Goal: Information Seeking & Learning: Check status

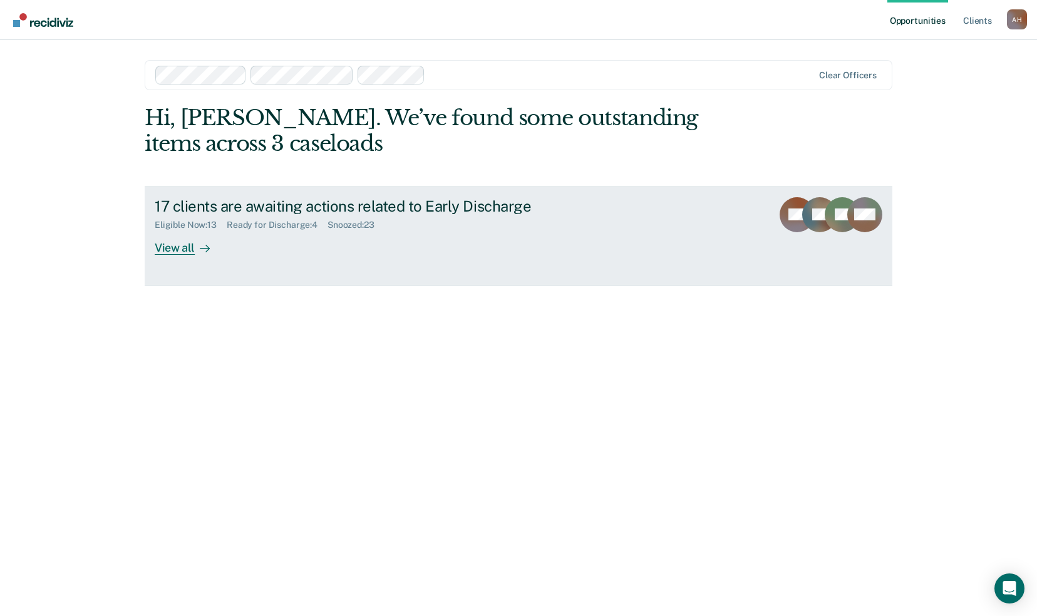
click at [196, 225] on div "Eligible Now : 13" at bounding box center [191, 225] width 72 height 11
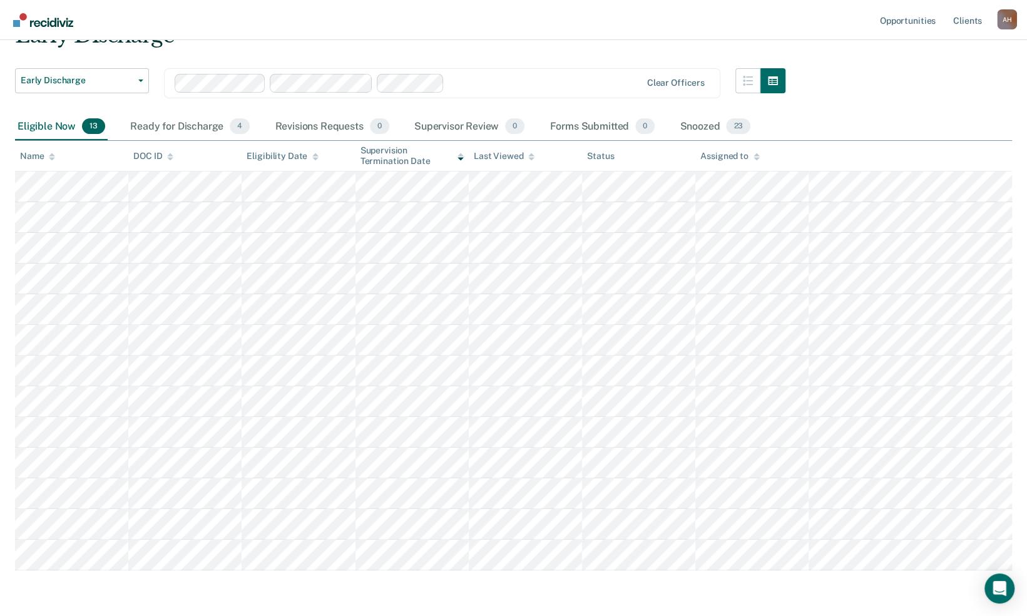
scroll to position [45, 0]
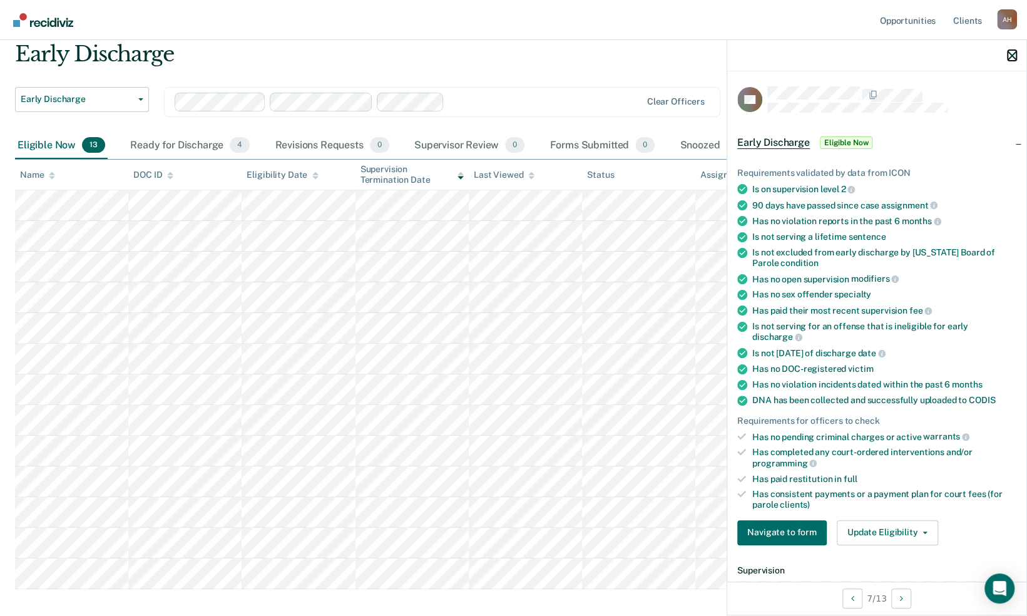
click at [1012, 56] on icon "button" at bounding box center [1012, 55] width 9 height 9
click at [136, 26] on nav "Opportunities Client s [PERSON_NAME] A H Profile How it works Log Out" at bounding box center [513, 19] width 1007 height 39
